Goal: Find contact information: Find contact information

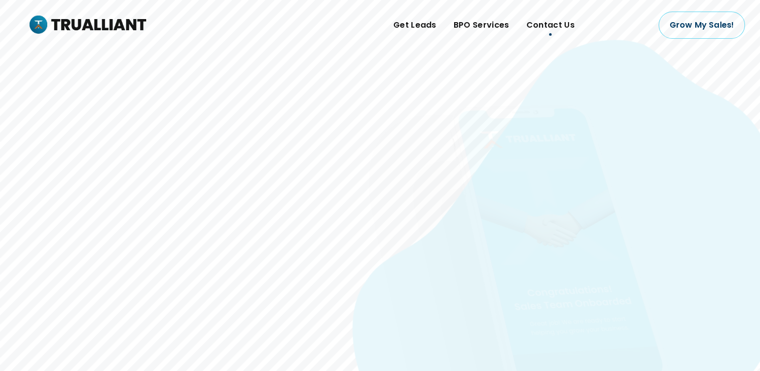
drag, startPoint x: 0, startPoint y: 0, endPoint x: 554, endPoint y: 29, distance: 554.6
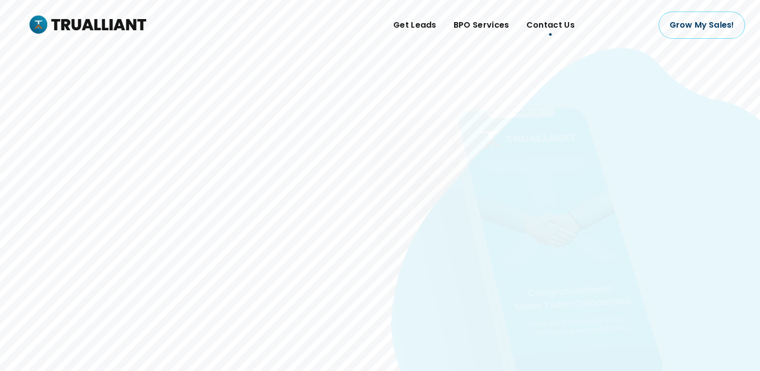
click at [554, 29] on span "Contact Us" at bounding box center [550, 25] width 48 height 15
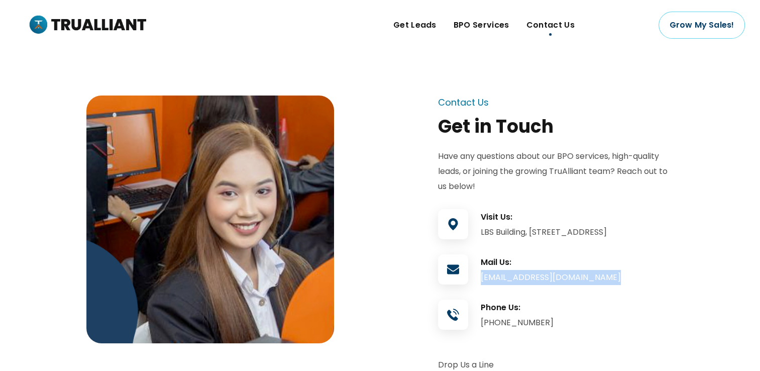
drag, startPoint x: 480, startPoint y: 290, endPoint x: 548, endPoint y: 306, distance: 70.2
click at [548, 306] on div "Contact Us Get in Touch Have any questions about our BPO services, high-quality…" at bounding box center [556, 376] width 236 height 562
copy div "[EMAIL_ADDRESS][DOMAIN_NAME]"
